Goal: Task Accomplishment & Management: Manage account settings

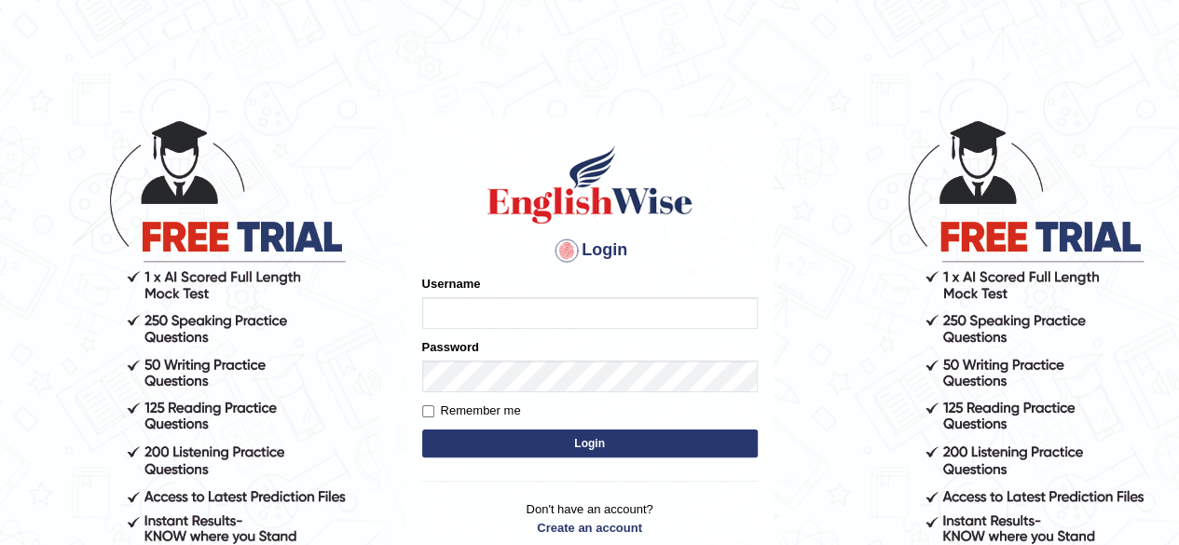
click at [570, 302] on input "Username" at bounding box center [589, 313] width 335 height 32
type input "vikasreddydodda197@gmail.com"
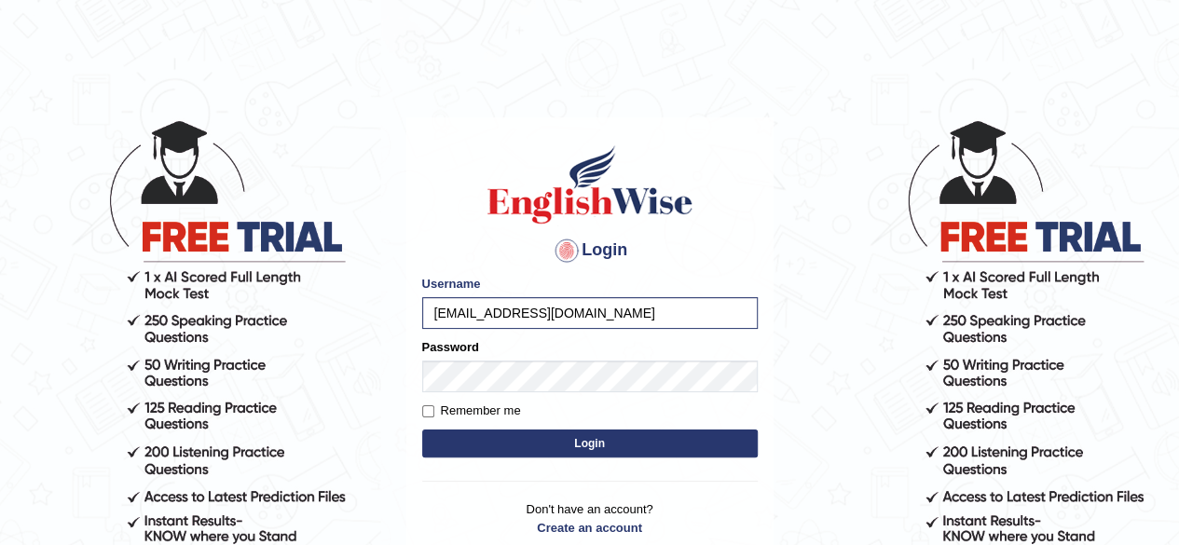
click at [557, 444] on button "Login" at bounding box center [589, 444] width 335 height 28
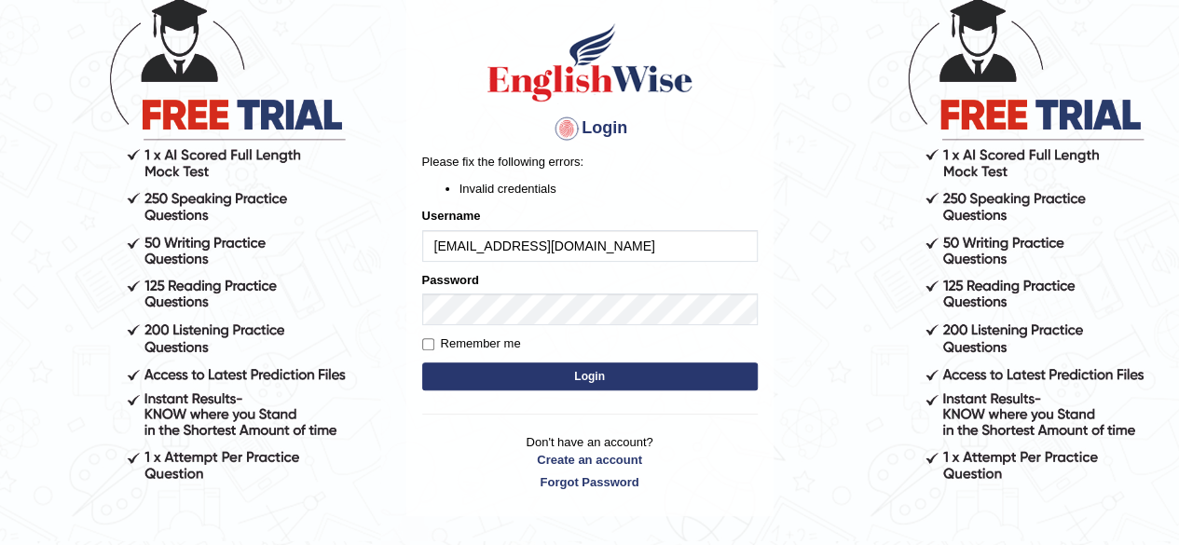
scroll to position [126, 0]
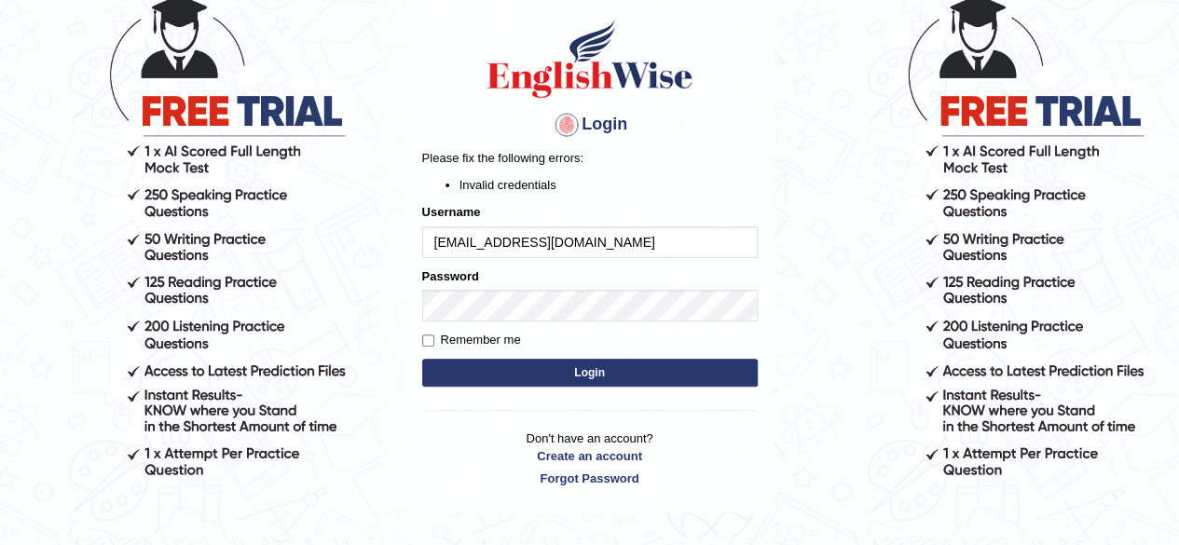
click at [591, 370] on button "Login" at bounding box center [589, 373] width 335 height 28
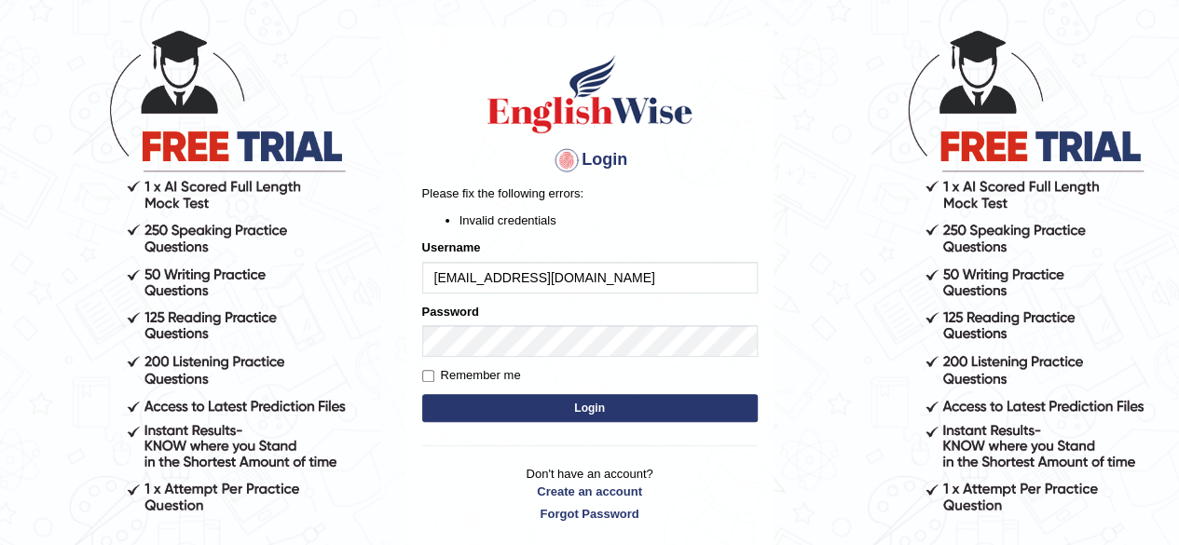
scroll to position [91, 0]
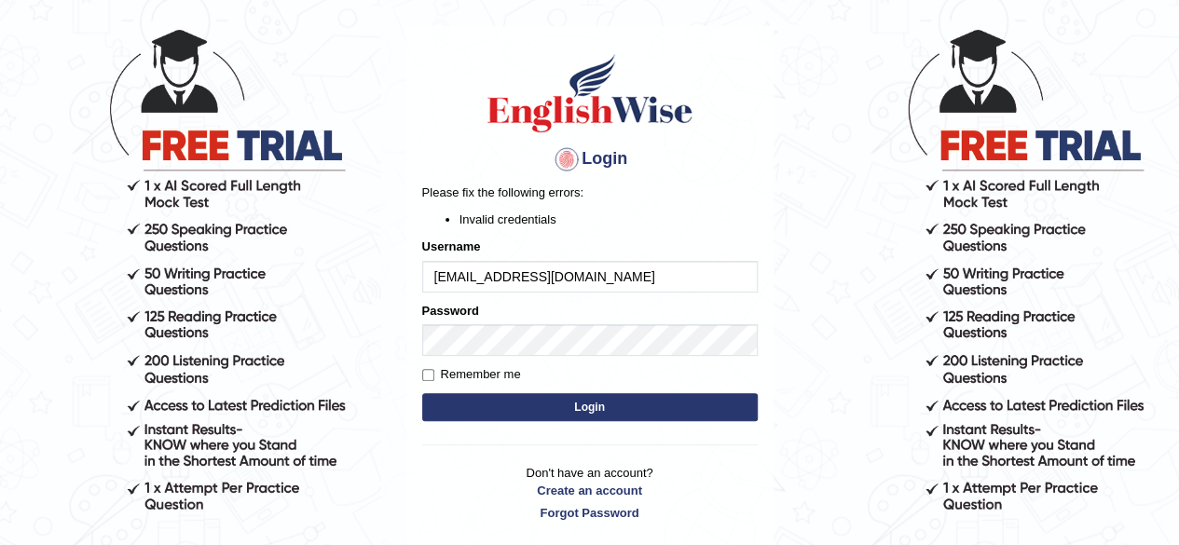
click at [651, 277] on input "vikasreddydodda197@gmail.com" at bounding box center [589, 277] width 335 height 32
drag, startPoint x: 651, startPoint y: 277, endPoint x: 417, endPoint y: 280, distance: 233.9
click at [417, 280] on div "Login Please fix the following errors: Invalid credentials Username vikasreddyd…" at bounding box center [589, 286] width 367 height 521
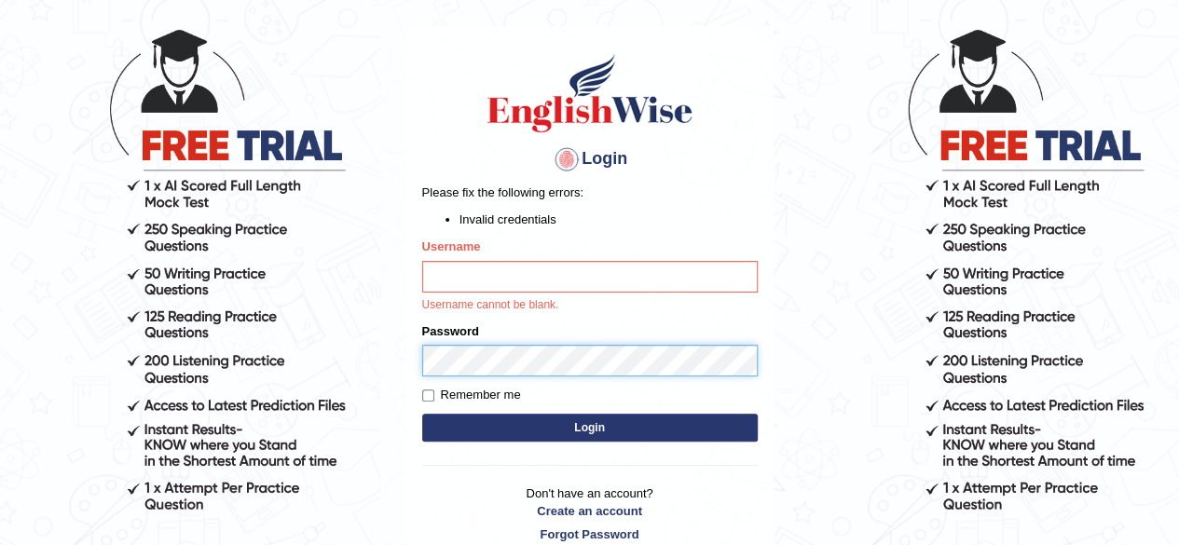
click at [401, 338] on body "Login Please fix the following errors: Invalid credentials Username Username ca…" at bounding box center [589, 239] width 1179 height 545
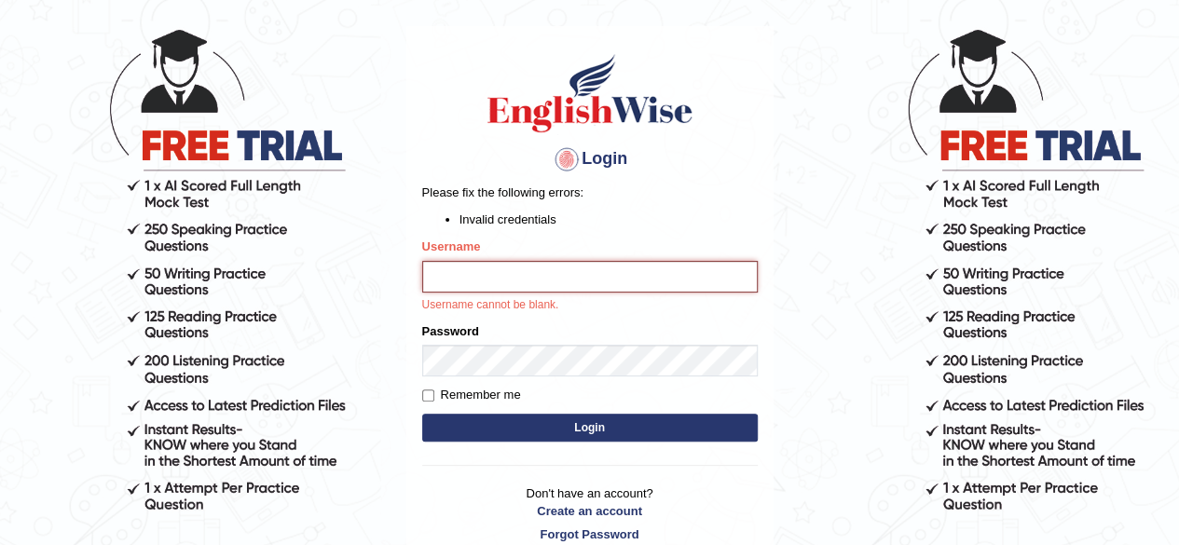
click at [478, 283] on input "Username" at bounding box center [589, 277] width 335 height 32
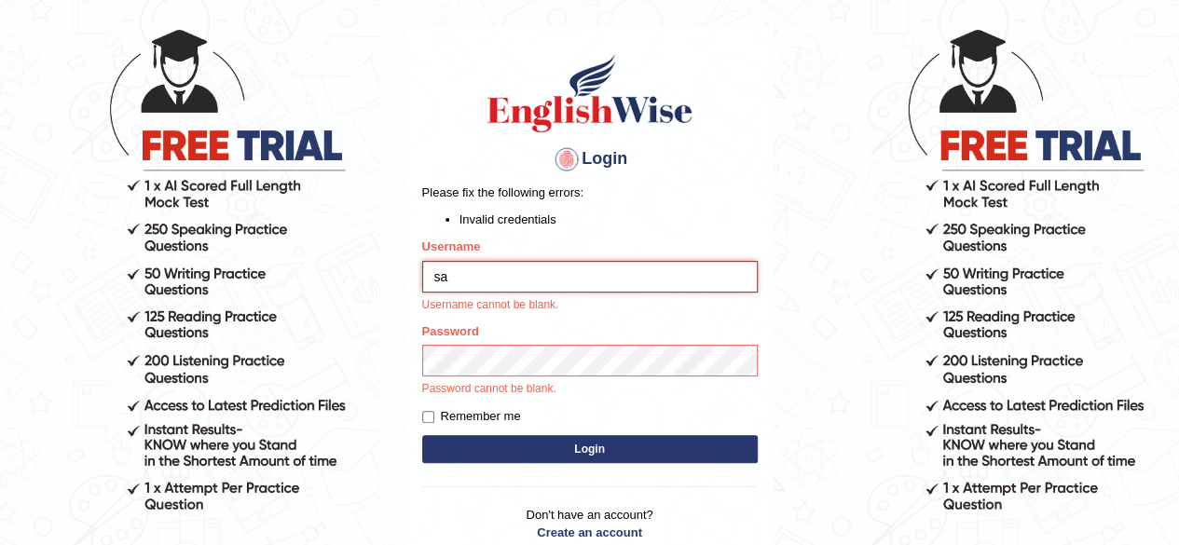
type input "s"
type input "r"
drag, startPoint x: 1192, startPoint y: 3, endPoint x: 758, endPoint y: 55, distance: 436.4
click at [758, 55] on div "Login Please fix the following errors: Invalid credentials Username Username ca…" at bounding box center [589, 307] width 367 height 563
click at [454, 269] on input "Username" at bounding box center [589, 277] width 335 height 32
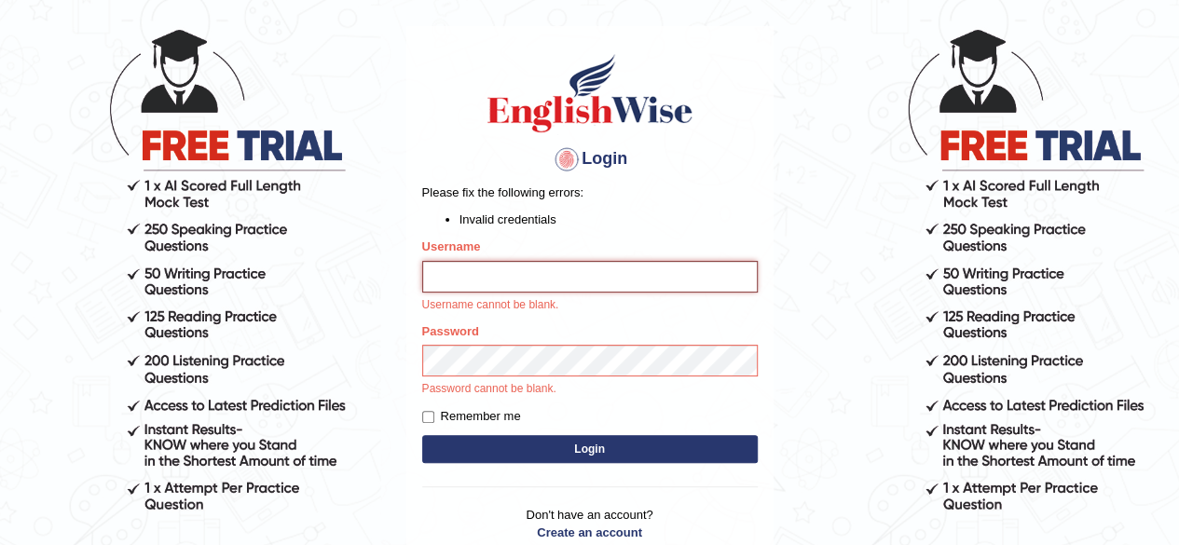
scroll to position [238, 0]
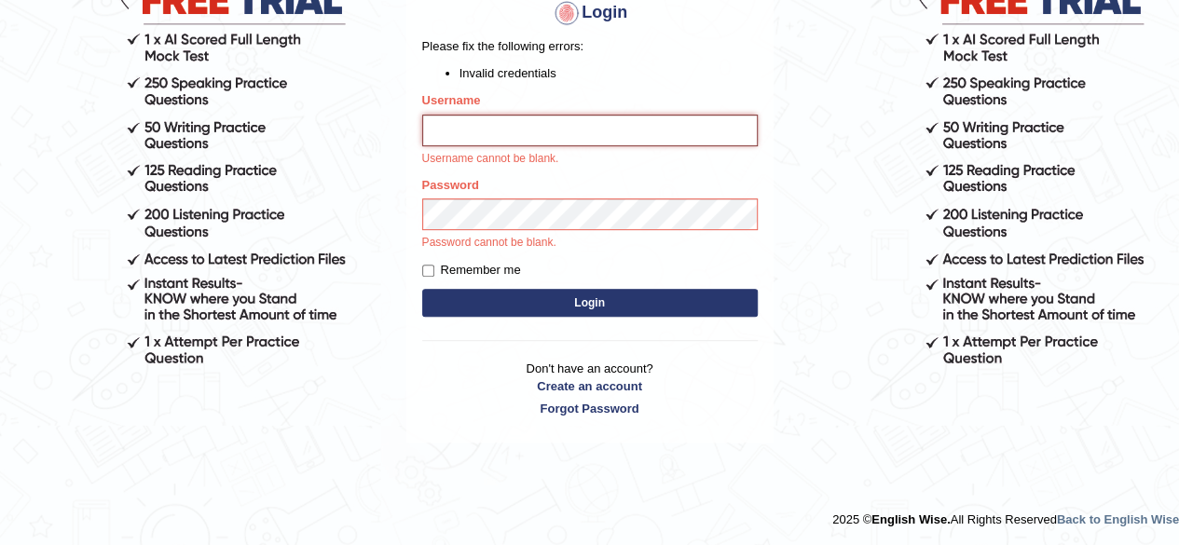
click at [479, 118] on input "Username" at bounding box center [589, 131] width 335 height 32
type input "saithadaka901@gmail.com"
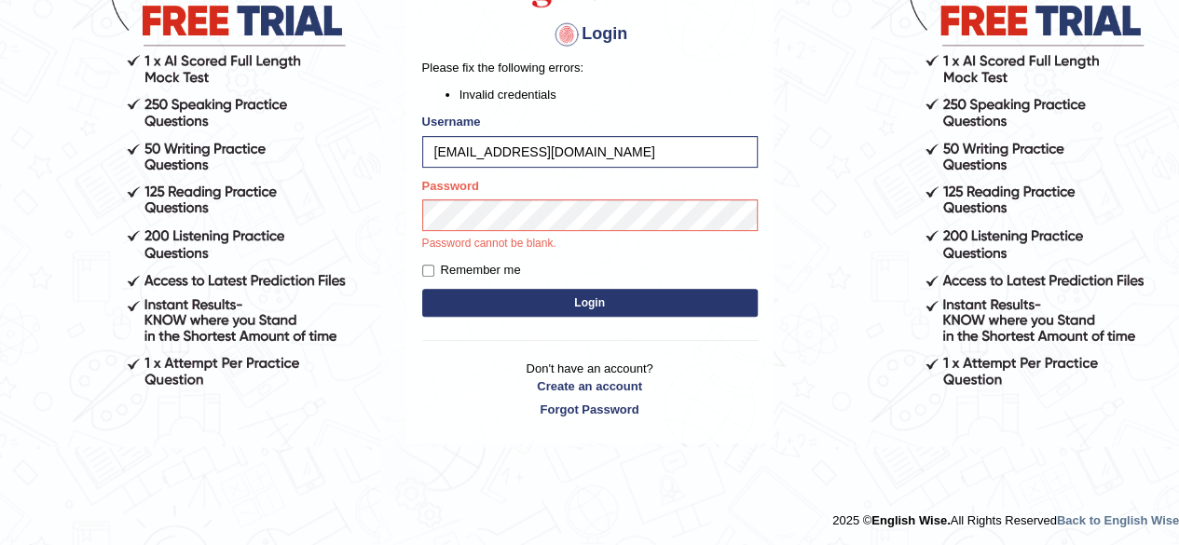
click at [515, 307] on button "Login" at bounding box center [589, 303] width 335 height 28
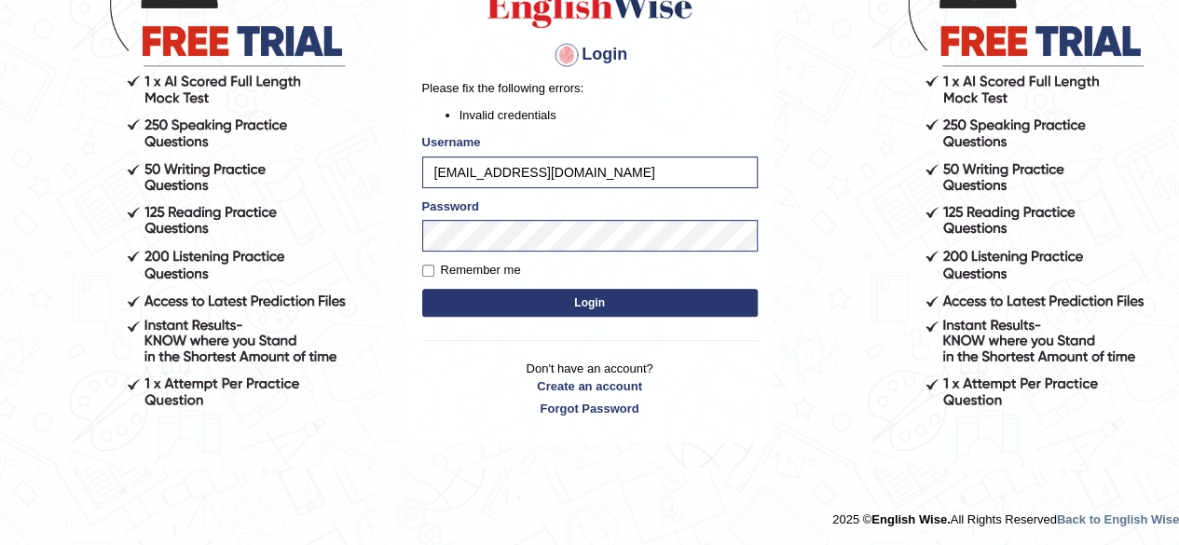
scroll to position [159, 0]
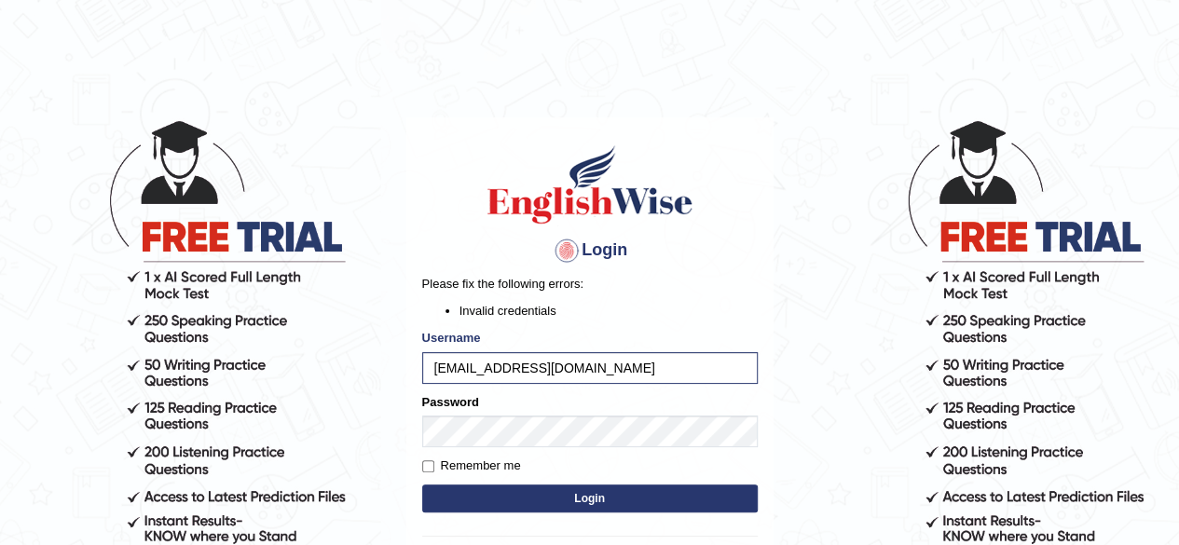
click at [507, 493] on button "Login" at bounding box center [589, 499] width 335 height 28
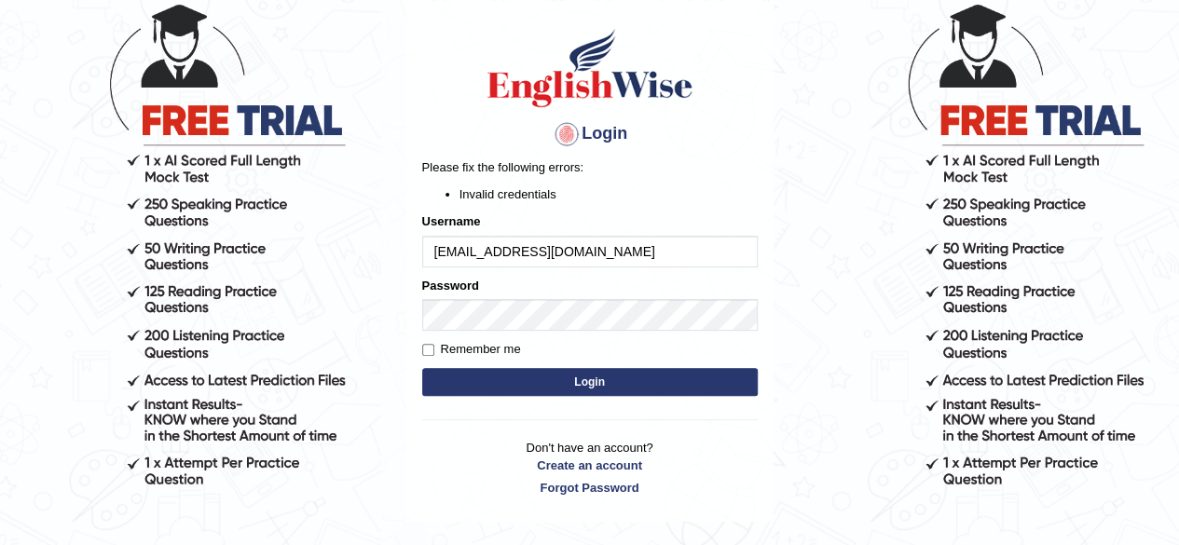
scroll to position [117, 0]
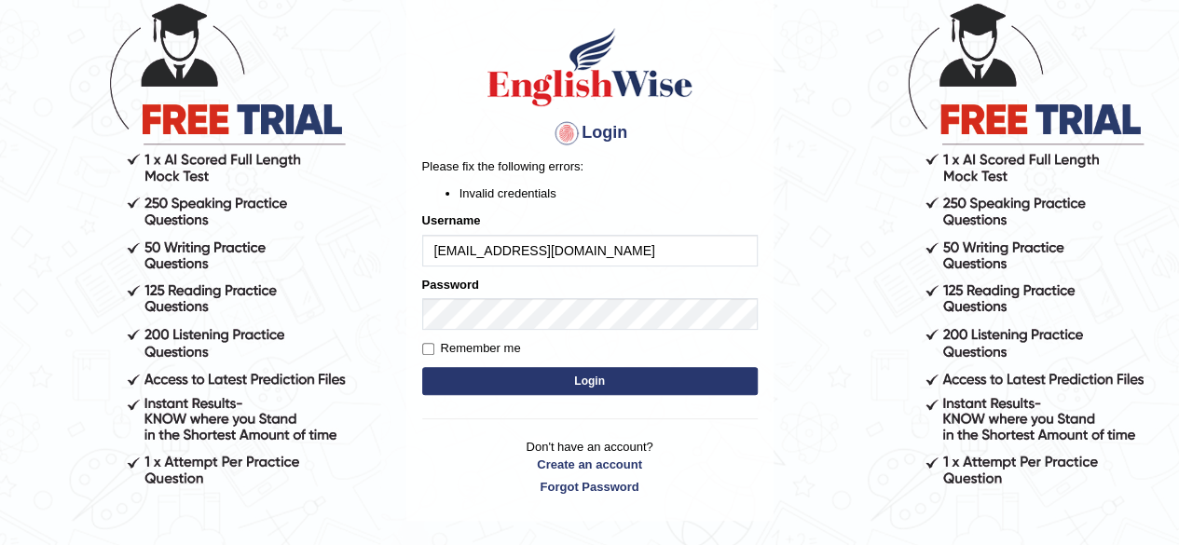
drag, startPoint x: 609, startPoint y: 245, endPoint x: 417, endPoint y: 242, distance: 192.0
click at [417, 242] on div "Login Please fix the following errors: Invalid credentials Username saithadaka9…" at bounding box center [589, 260] width 367 height 521
type input "riteeshpabba12@gmail.com"
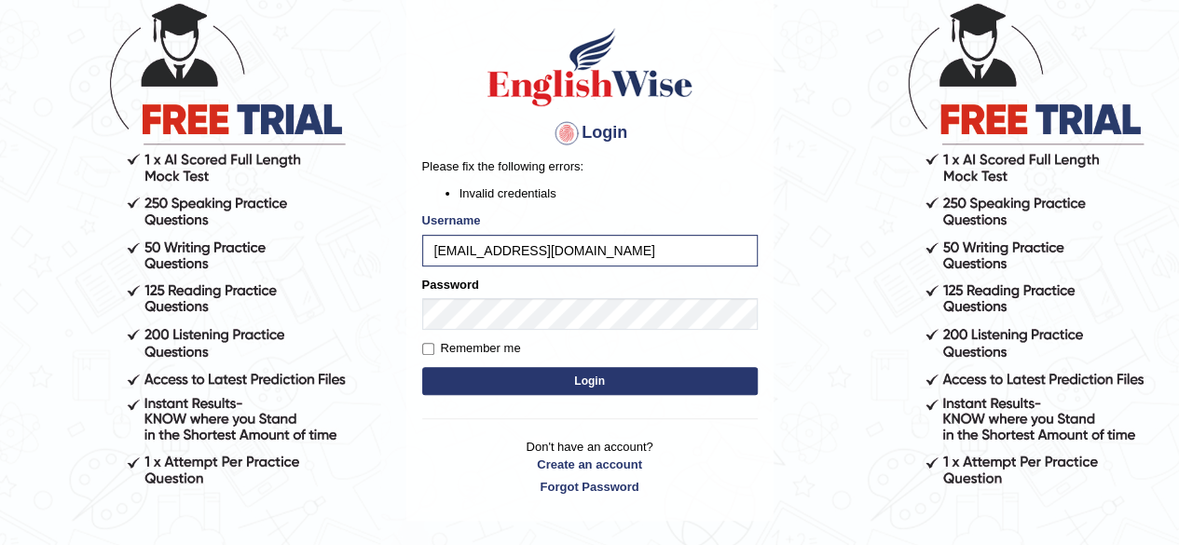
click at [499, 370] on button "Login" at bounding box center [589, 381] width 335 height 28
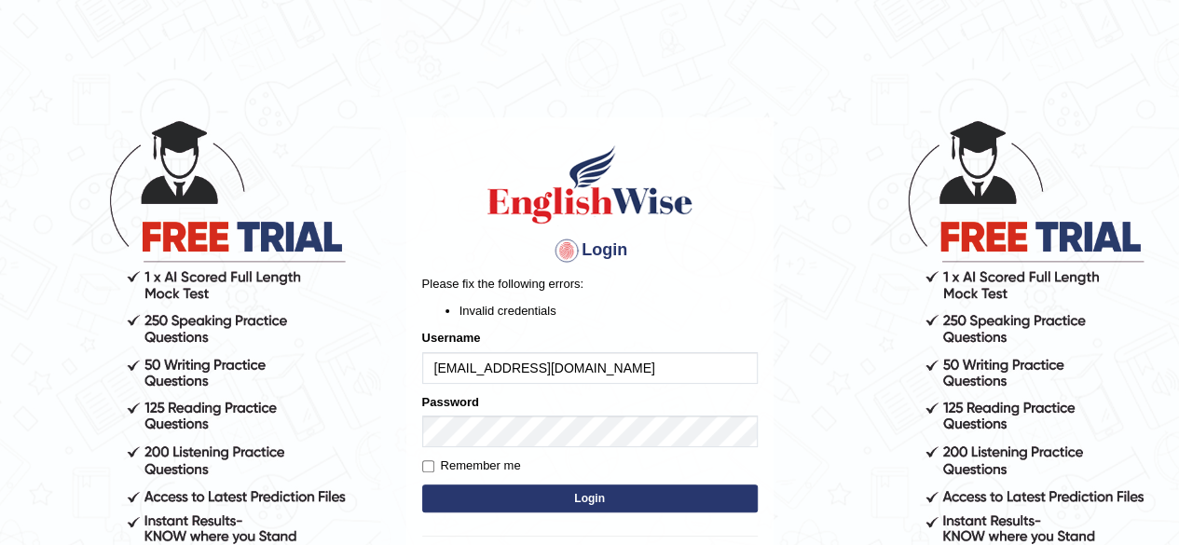
scroll to position [196, 0]
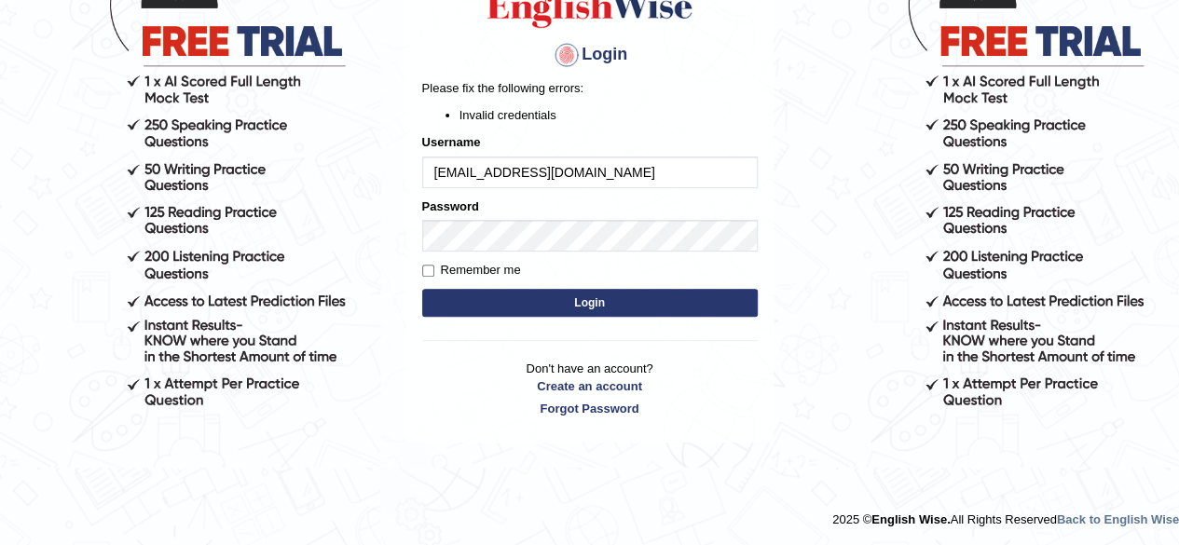
click at [633, 167] on input "riteeshpabba12@gmail.com" at bounding box center [589, 173] width 335 height 32
drag, startPoint x: 633, startPoint y: 167, endPoint x: 421, endPoint y: 171, distance: 211.5
click at [422, 171] on input "riteeshpabba12@gmail.com" at bounding box center [589, 173] width 335 height 32
type input "[EMAIL_ADDRESS][DOMAIN_NAME]"
click at [523, 307] on button "Login" at bounding box center [589, 303] width 335 height 28
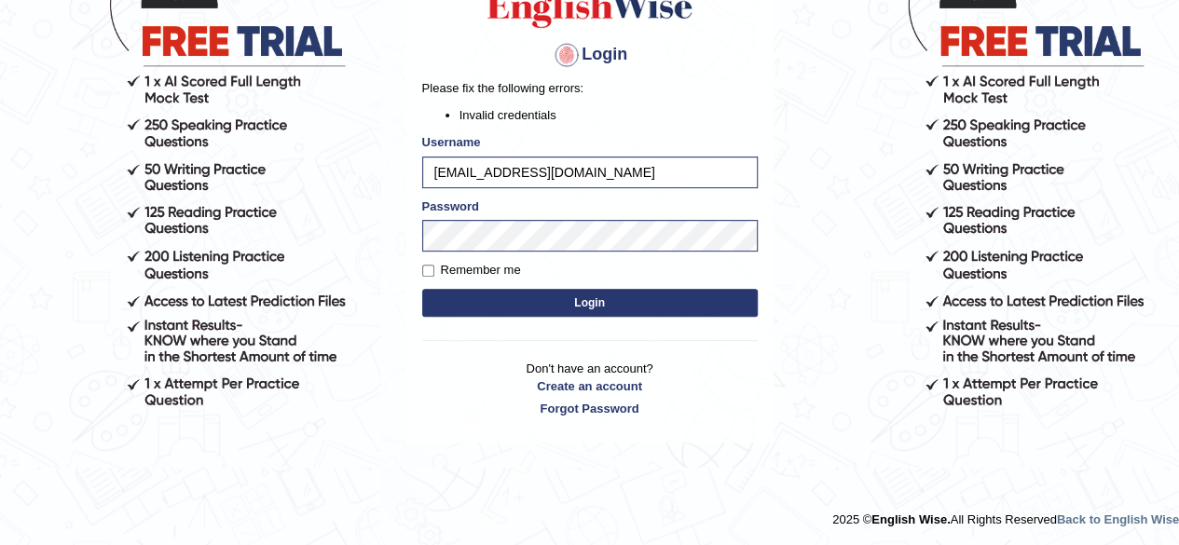
scroll to position [159, 0]
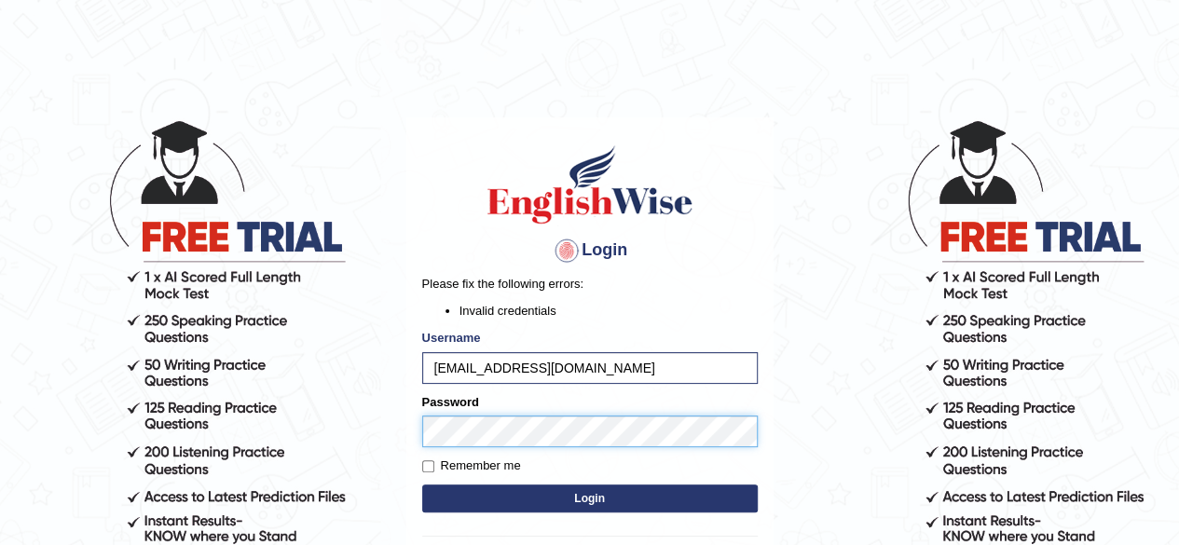
click at [408, 439] on div "Login Please fix the following errors: Invalid credentials Username [EMAIL_ADDR…" at bounding box center [589, 377] width 367 height 521
click at [443, 492] on button "Login" at bounding box center [589, 499] width 335 height 28
